Goal: Task Accomplishment & Management: Complete application form

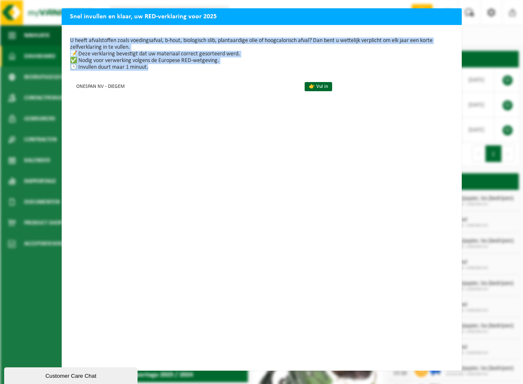
drag, startPoint x: 397, startPoint y: 15, endPoint x: 417, endPoint y: 96, distance: 83.4
click at [417, 96] on div "Snel invullen en klaar, uw RED-verklaring voor 2025 U heeft afvalstoffen zoals …" at bounding box center [262, 189] width 400 height 362
click at [427, 269] on div "U heeft afvalstoffen zoals voedingsafval, b-hout, biologisch slib, plantaardige…" at bounding box center [262, 198] width 400 height 346
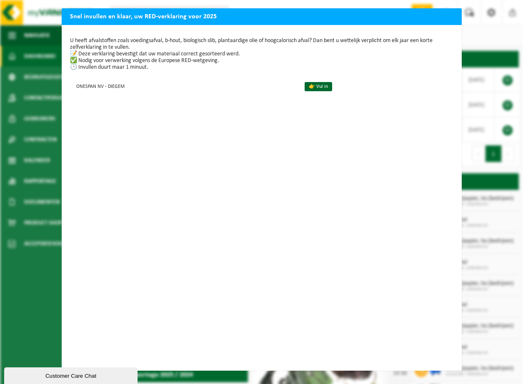
click at [17, 297] on div "Snel invullen en klaar, uw RED-verklaring voor 2025 U heeft afvalstoffen zoals …" at bounding box center [261, 192] width 523 height 384
click at [25, 337] on div "Snel invullen en klaar, uw RED-verklaring voor 2025 U heeft afvalstoffen zoals …" at bounding box center [261, 192] width 523 height 384
click at [425, 13] on h2 "Snel invullen en klaar, uw RED-verklaring voor 2025" at bounding box center [262, 16] width 400 height 16
click at [309, 88] on link "👉 Vul in" at bounding box center [317, 86] width 27 height 9
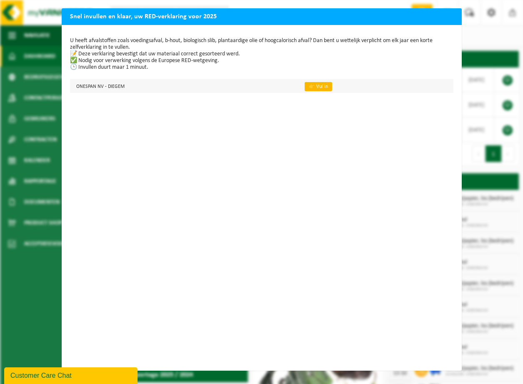
click at [311, 87] on link "👉 Vul in" at bounding box center [317, 86] width 27 height 9
